Goal: Check status: Check status

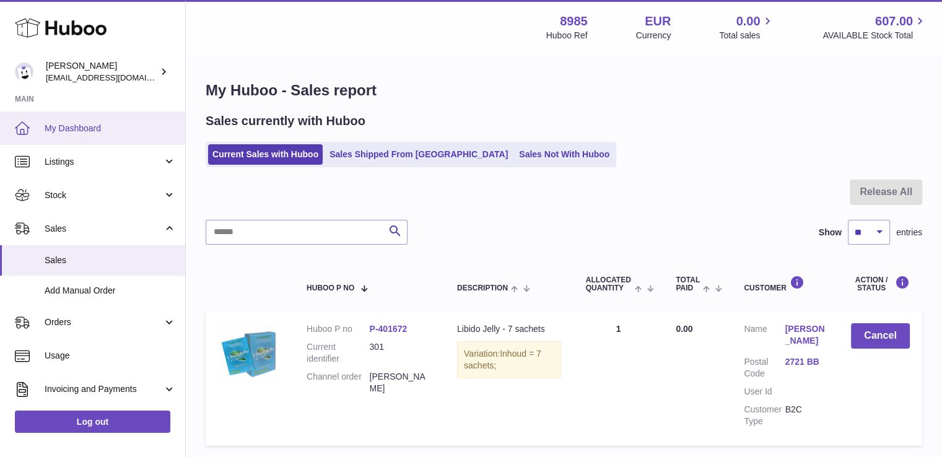
click at [87, 124] on span "My Dashboard" at bounding box center [110, 129] width 131 height 12
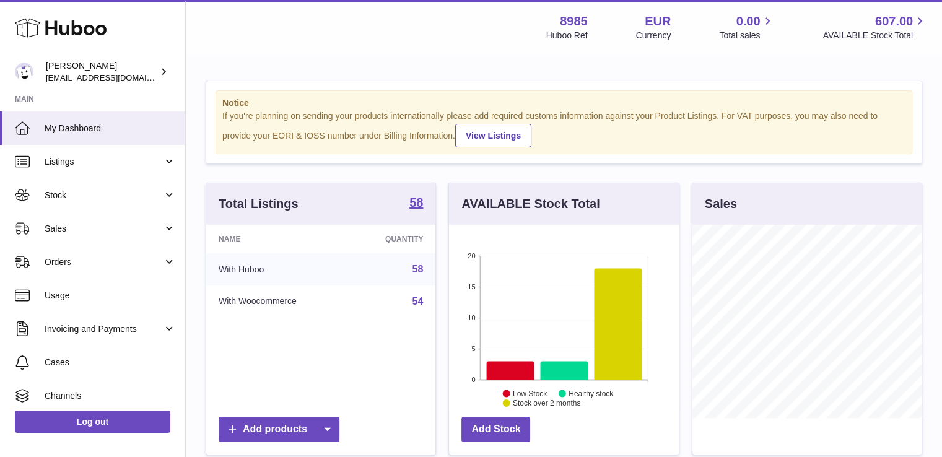
scroll to position [193, 230]
click at [58, 228] on span "Sales" at bounding box center [104, 229] width 118 height 12
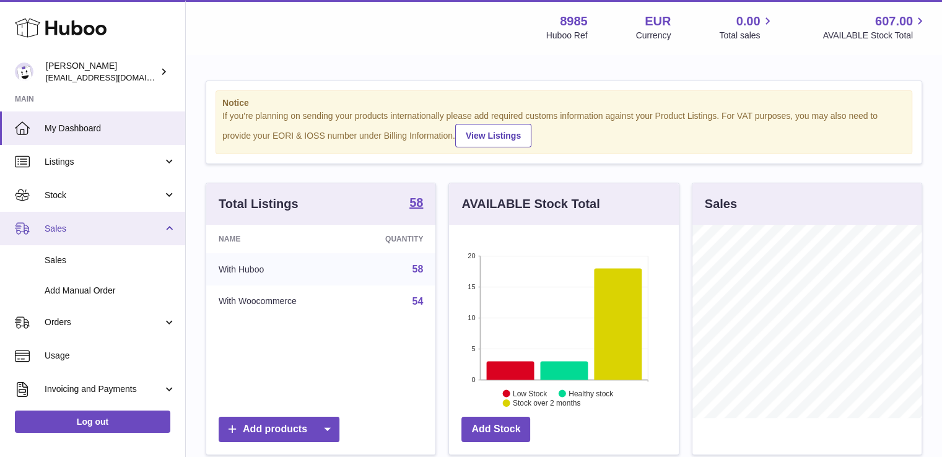
click at [58, 228] on span "Sales" at bounding box center [104, 229] width 118 height 12
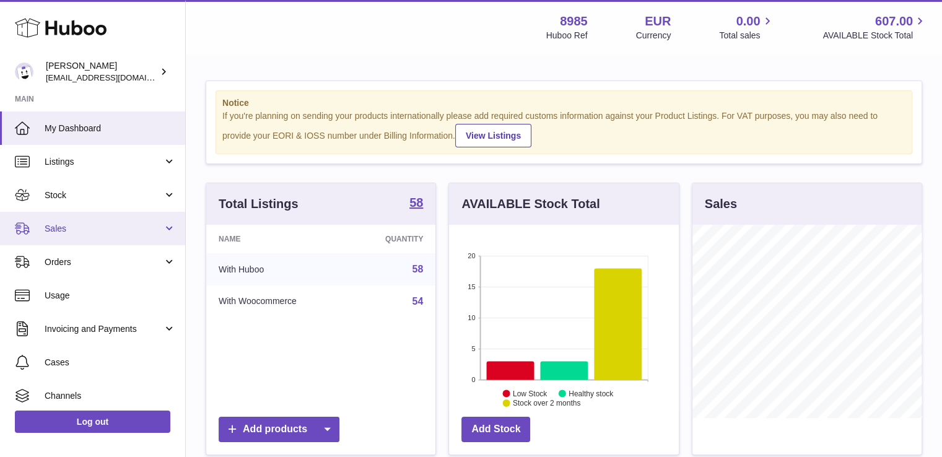
click at [59, 226] on span "Sales" at bounding box center [104, 229] width 118 height 12
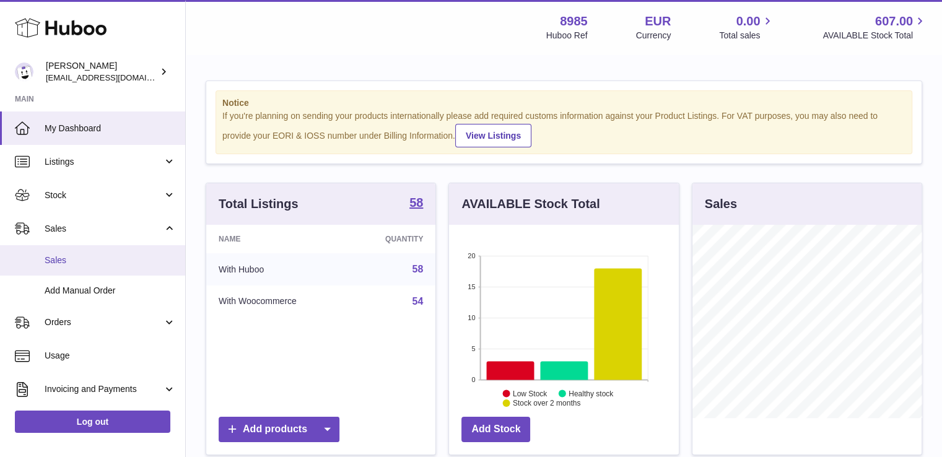
click at [59, 256] on span "Sales" at bounding box center [110, 261] width 131 height 12
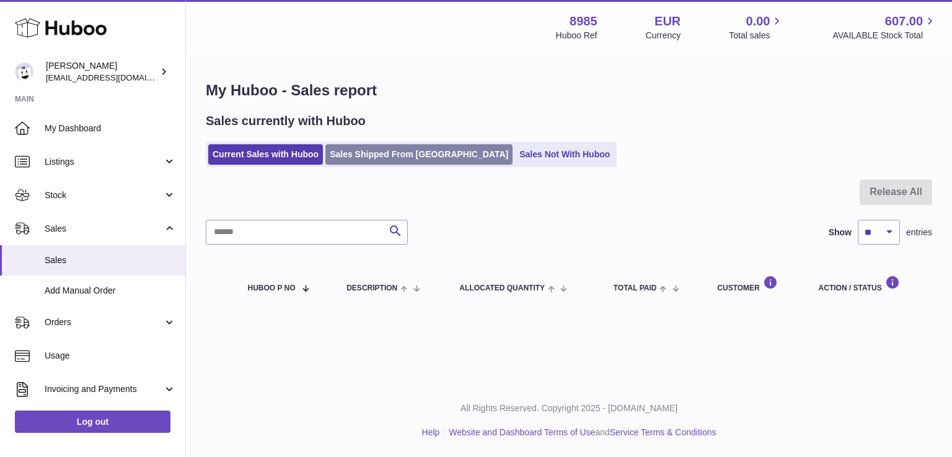
click at [401, 154] on link "Sales Shipped From [GEOGRAPHIC_DATA]" at bounding box center [418, 154] width 187 height 20
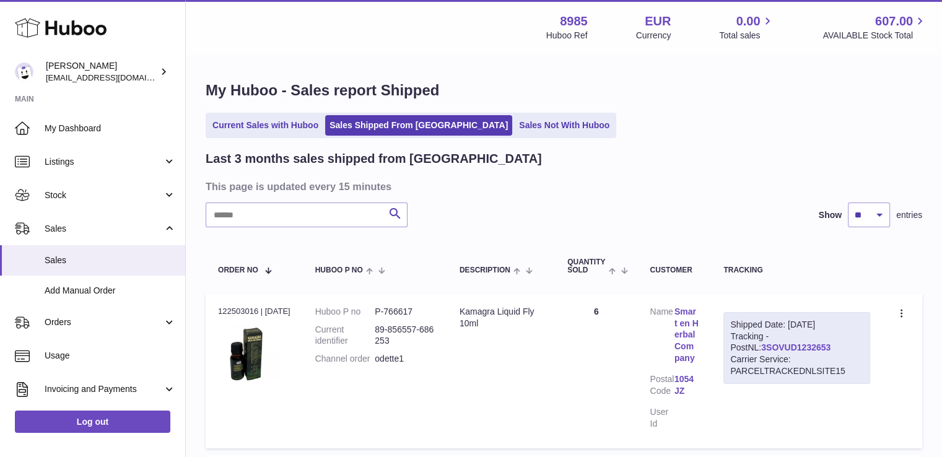
click at [761, 343] on link "3SOVUD1232653" at bounding box center [795, 348] width 69 height 10
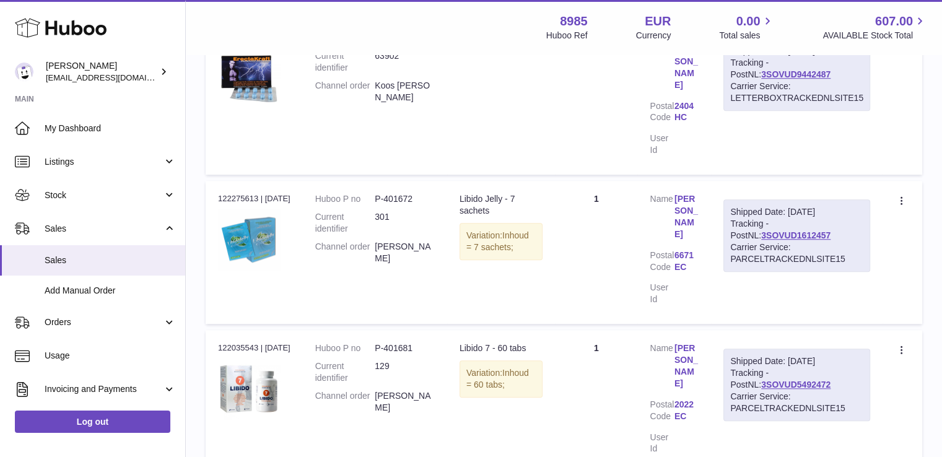
scroll to position [940, 0]
